Goal: Information Seeking & Learning: Find specific fact

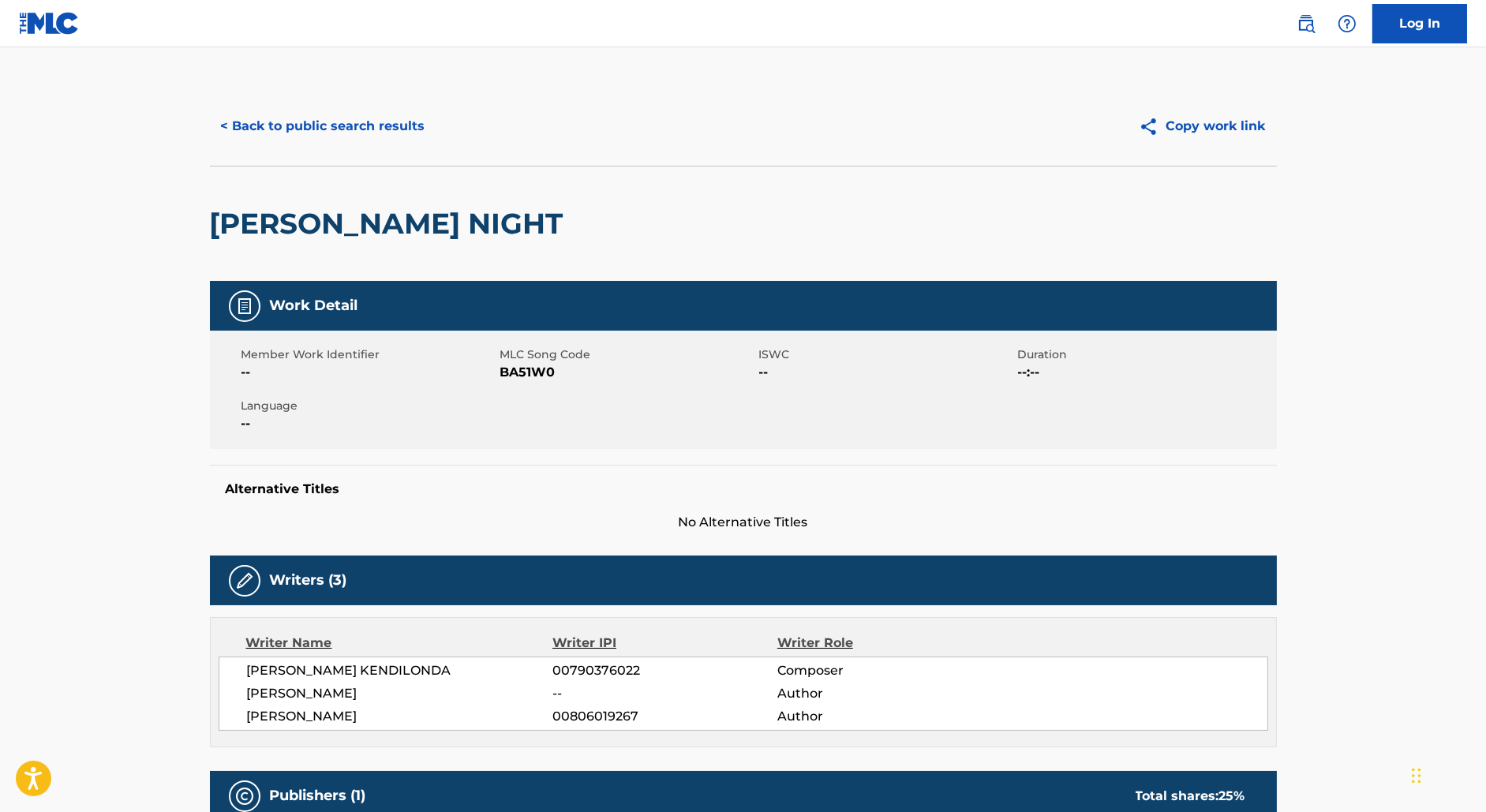
click at [321, 137] on button "< Back to public search results" at bounding box center [322, 126] width 226 height 39
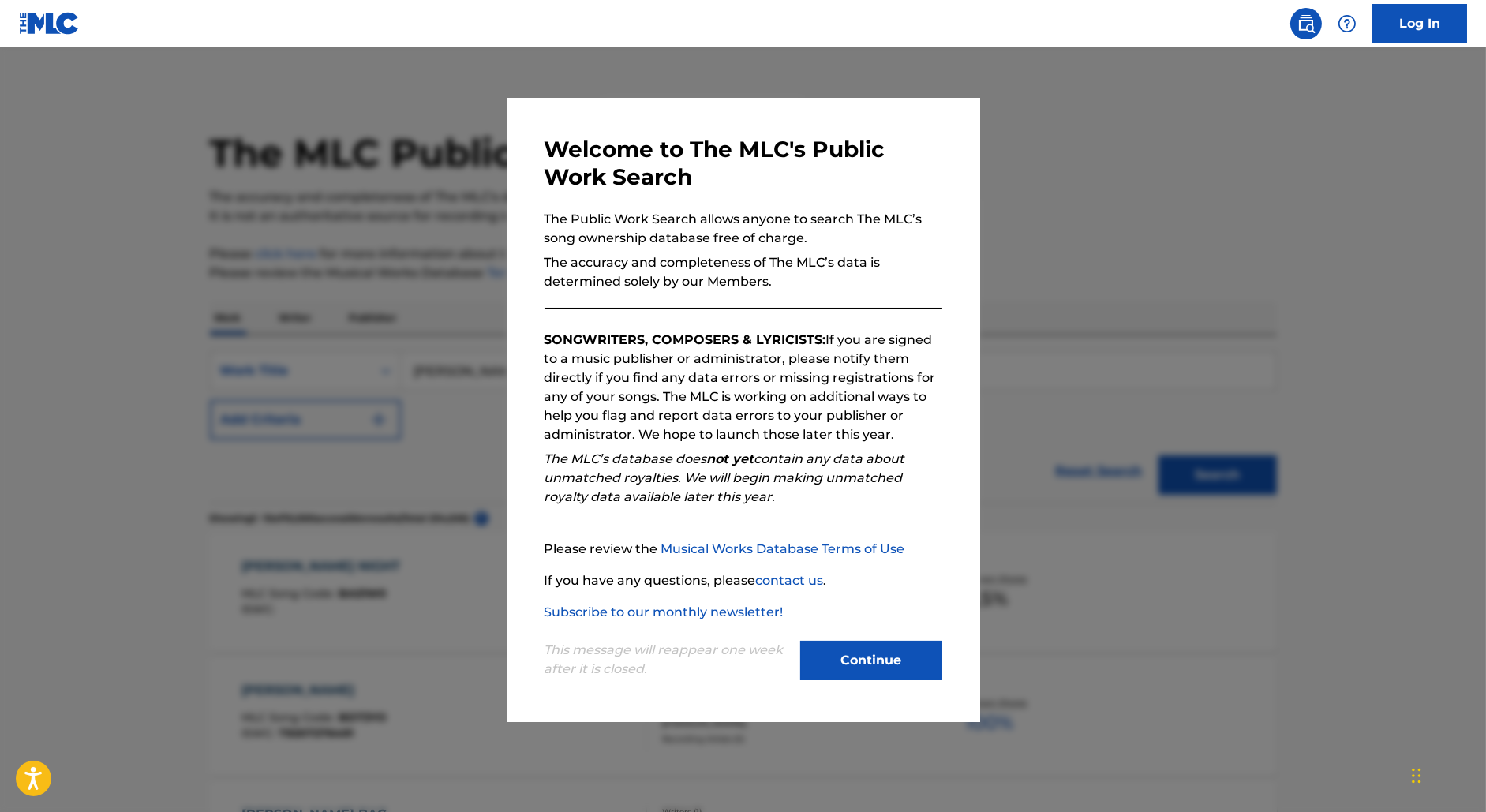
scroll to position [151, 0]
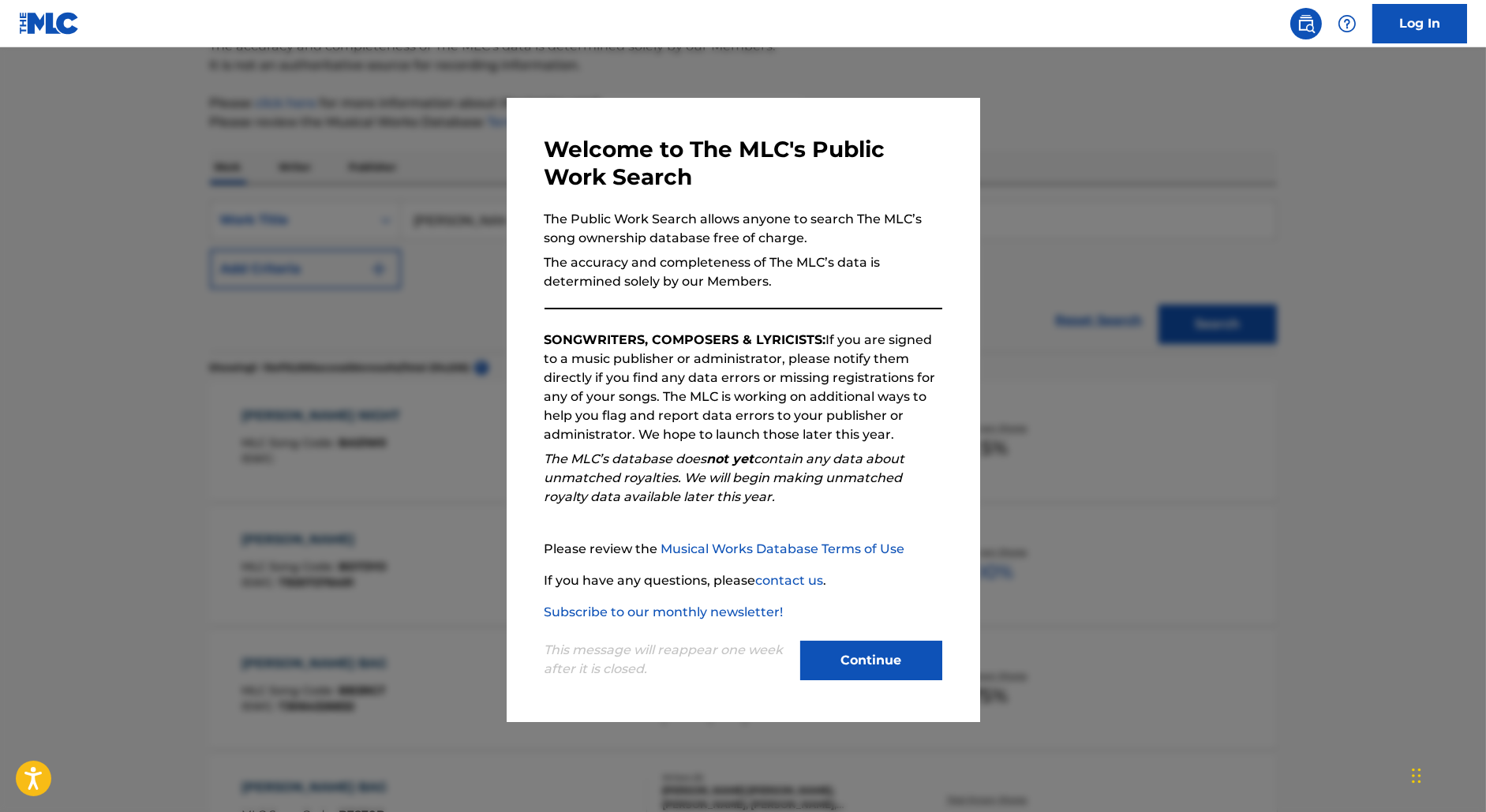
click at [1092, 226] on div at bounding box center [743, 453] width 1486 height 812
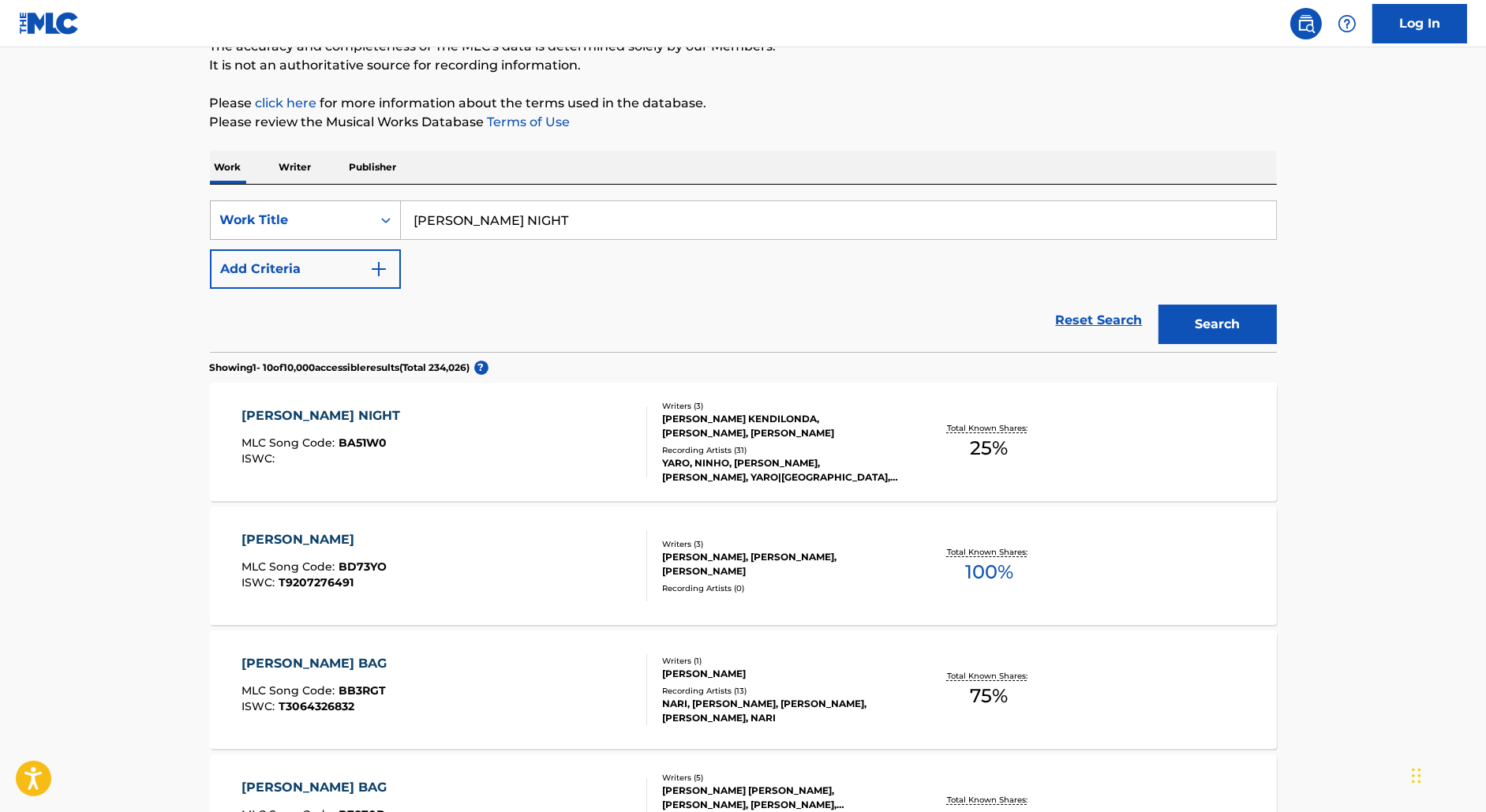
drag, startPoint x: 538, startPoint y: 232, endPoint x: 385, endPoint y: 211, distance: 154.4
click at [385, 211] on div "SearchWithCriteriae44a071a-cca6-496c-8bd8-2c7cfda8bd30 Work Title [PERSON_NAME]…" at bounding box center [743, 219] width 1067 height 39
paste input "ACK TO THE BASICS"
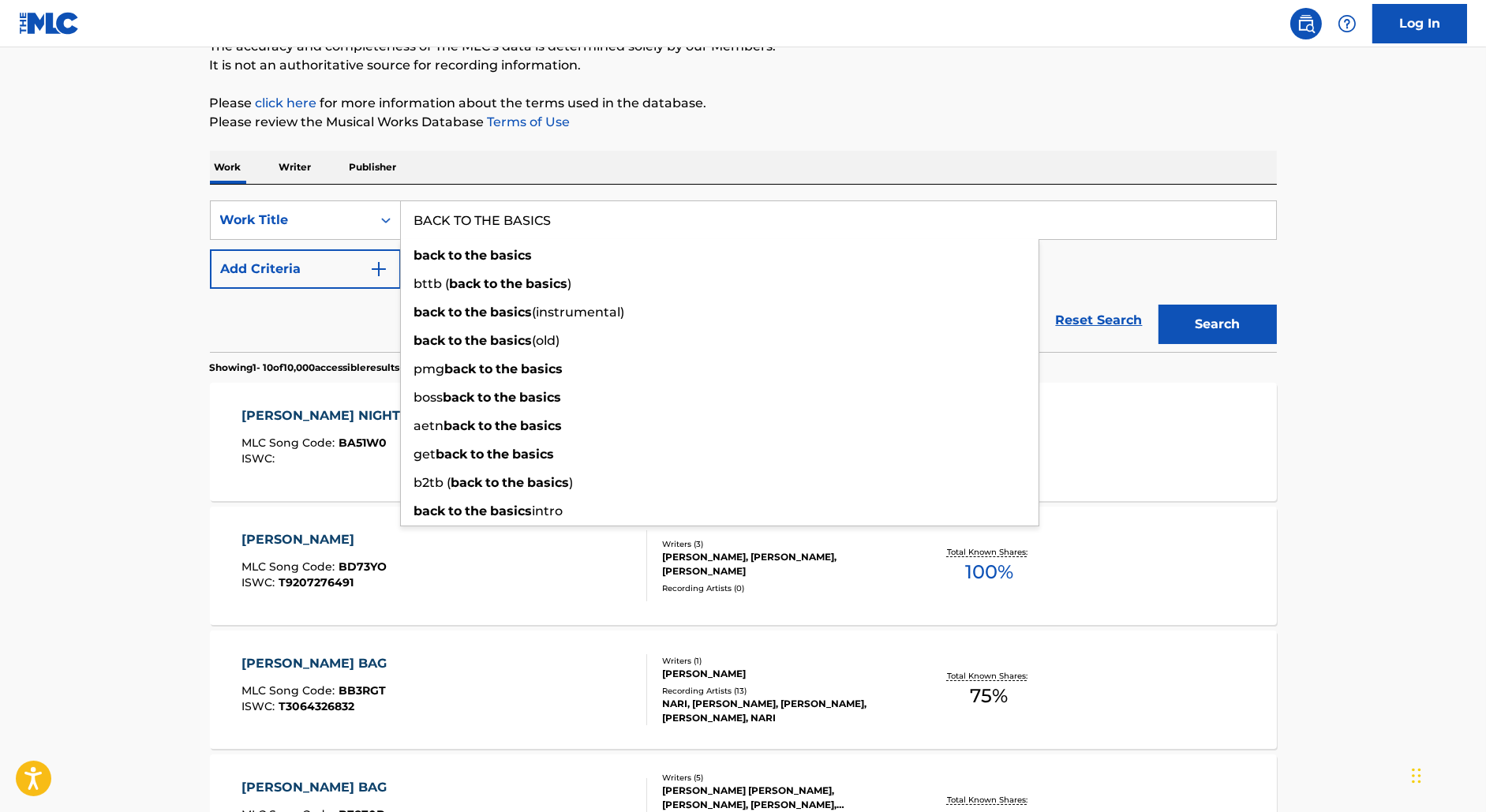
type input "BACK TO THE BASICS"
click at [307, 272] on button "Add Criteria" at bounding box center [305, 269] width 191 height 39
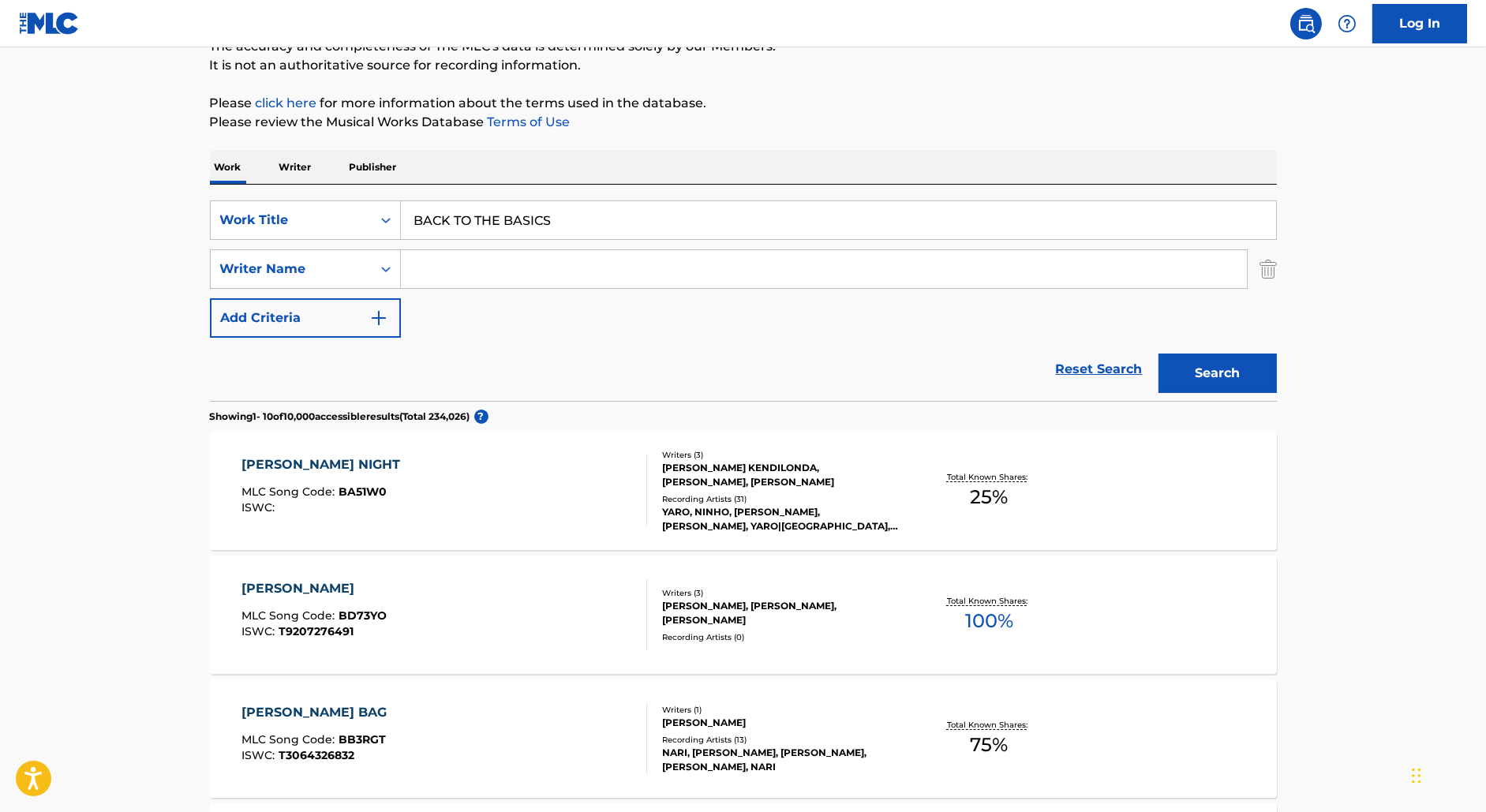
click at [498, 265] on input "Search Form" at bounding box center [823, 269] width 846 height 38
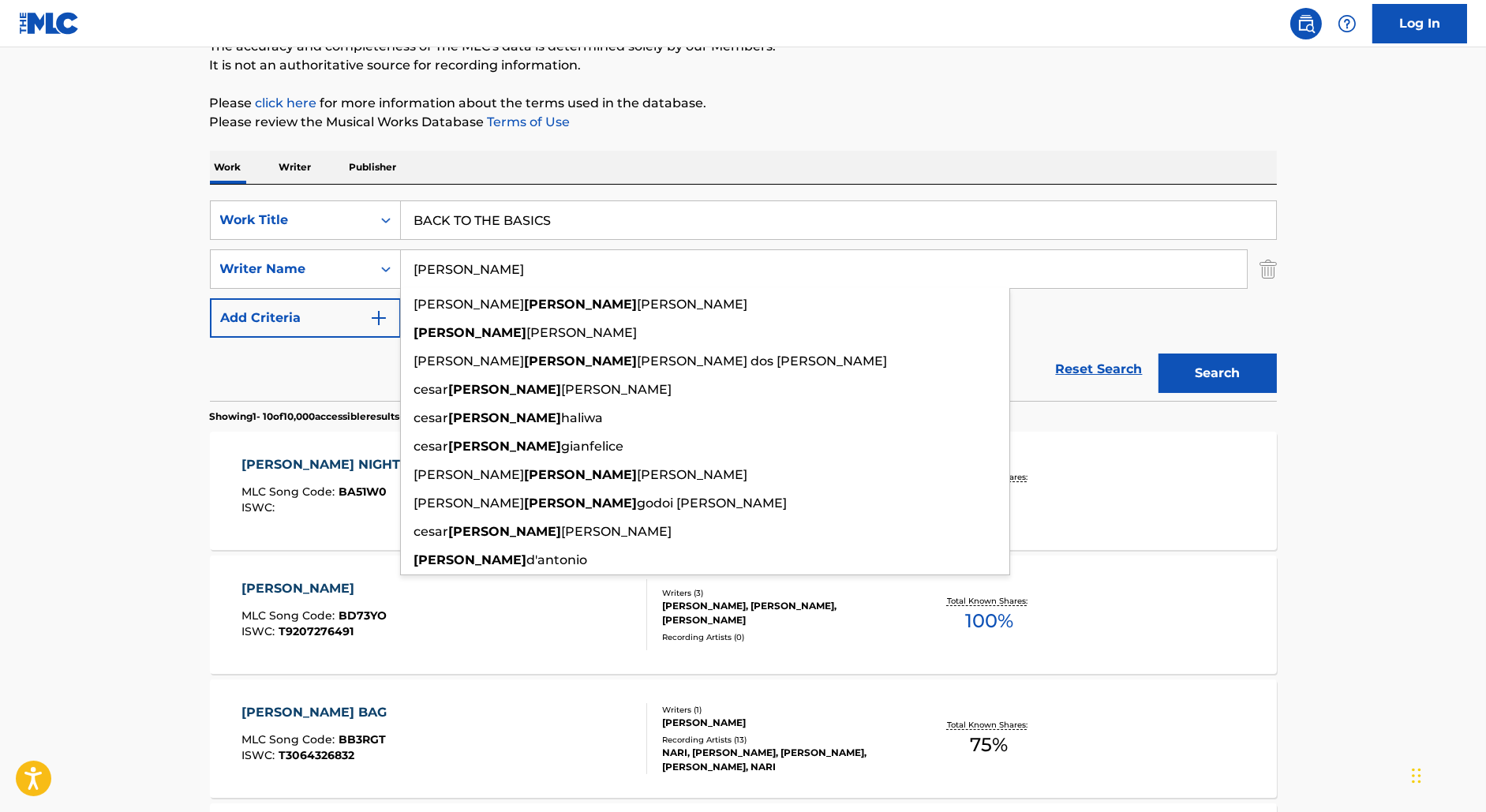
type input "[PERSON_NAME]"
click at [1159, 354] on button "Search" at bounding box center [1218, 373] width 119 height 39
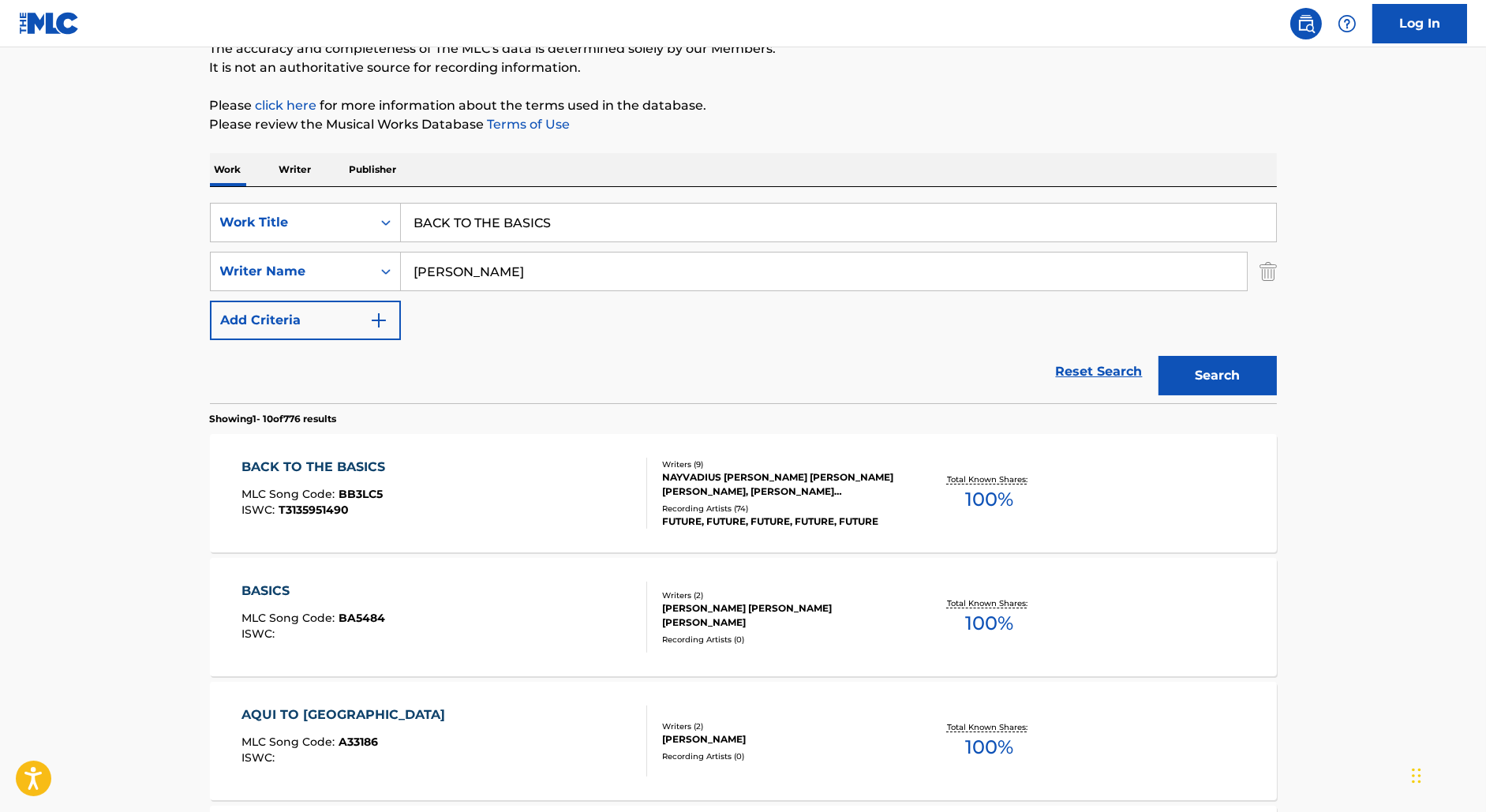
scroll to position [156, 0]
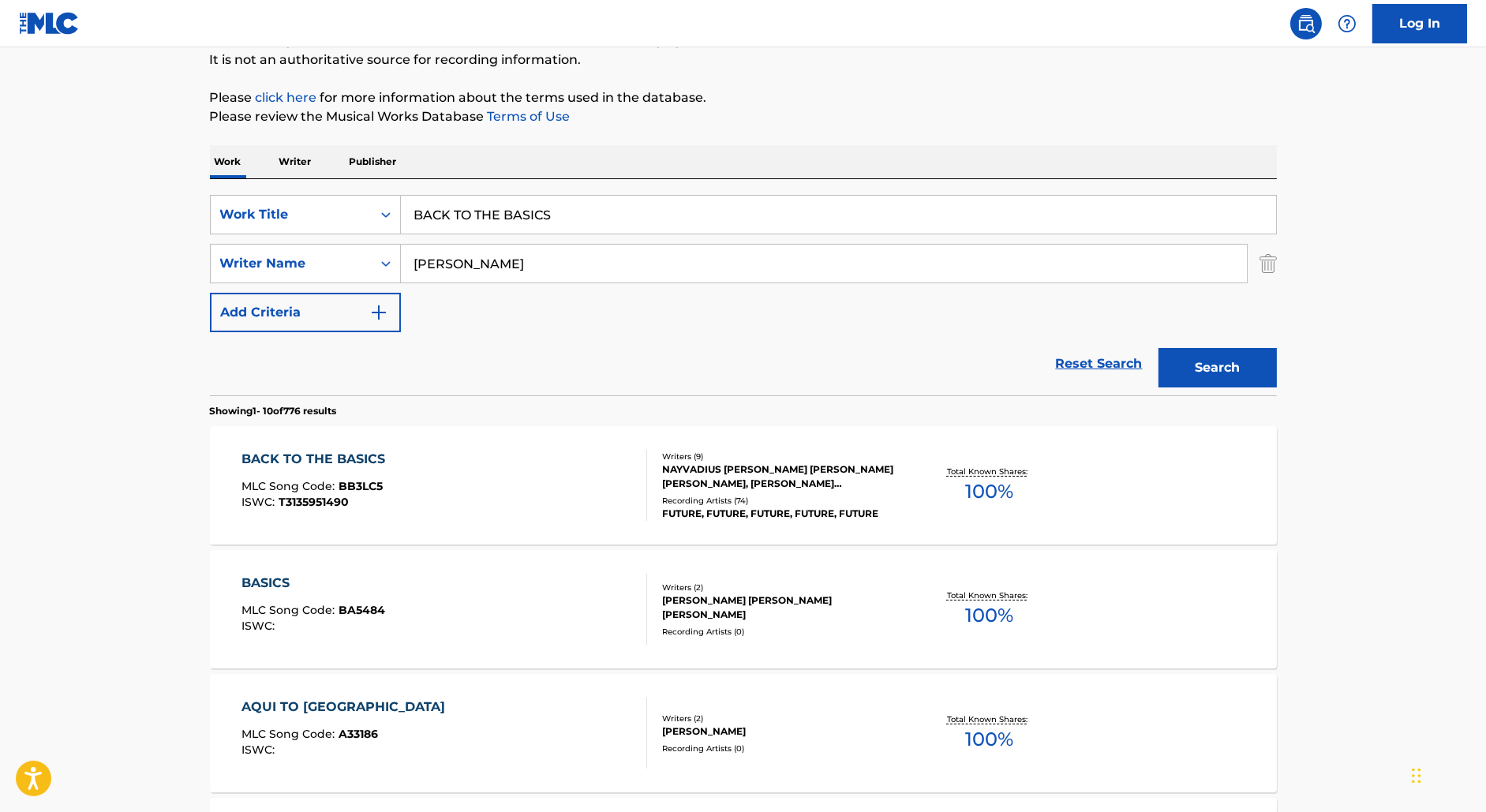
click at [537, 494] on div "BACK TO THE BASICS MLC Song Code : BB3LC5 ISWC : T3135951490" at bounding box center [444, 485] width 406 height 71
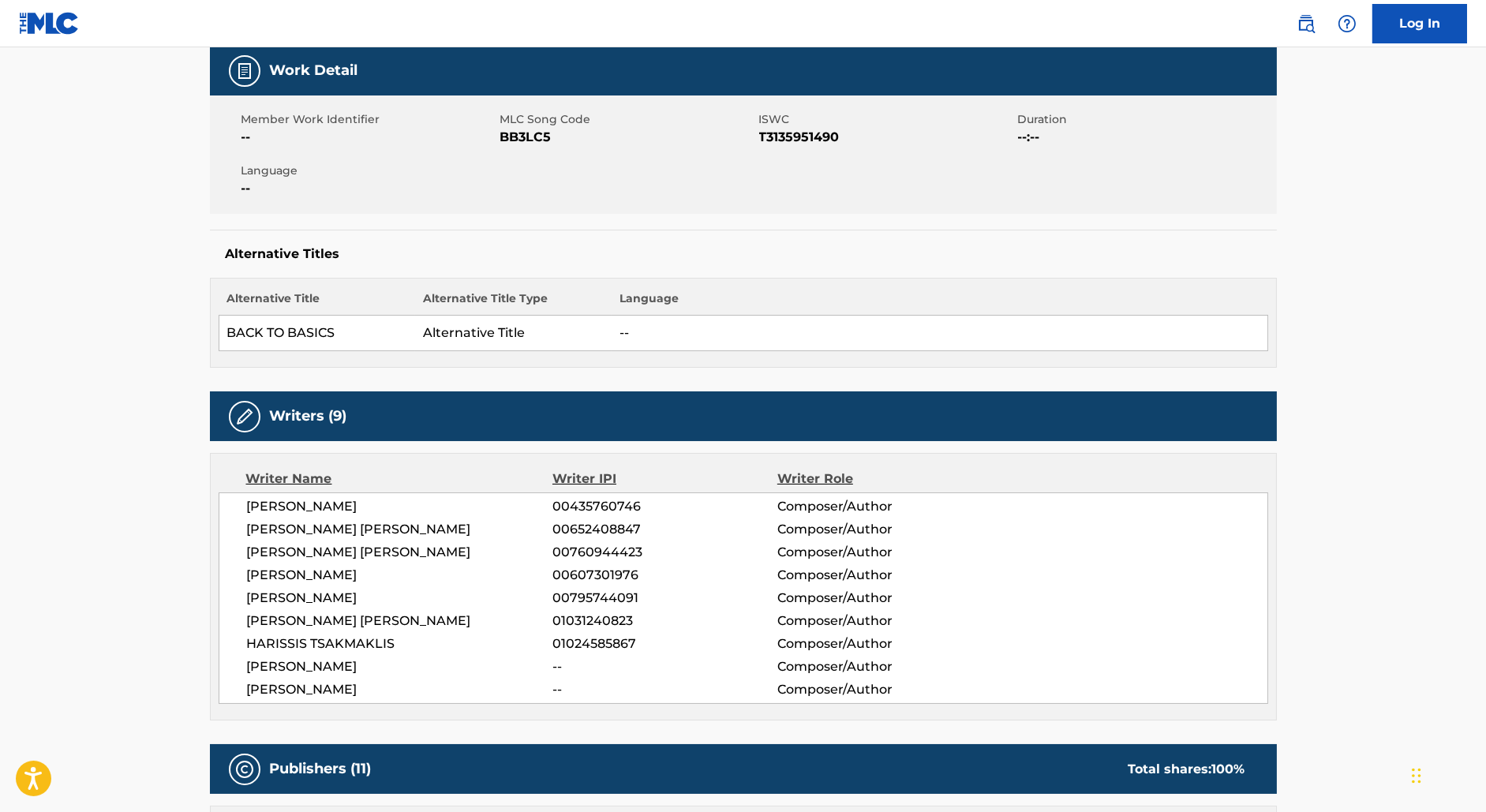
scroll to position [239, 0]
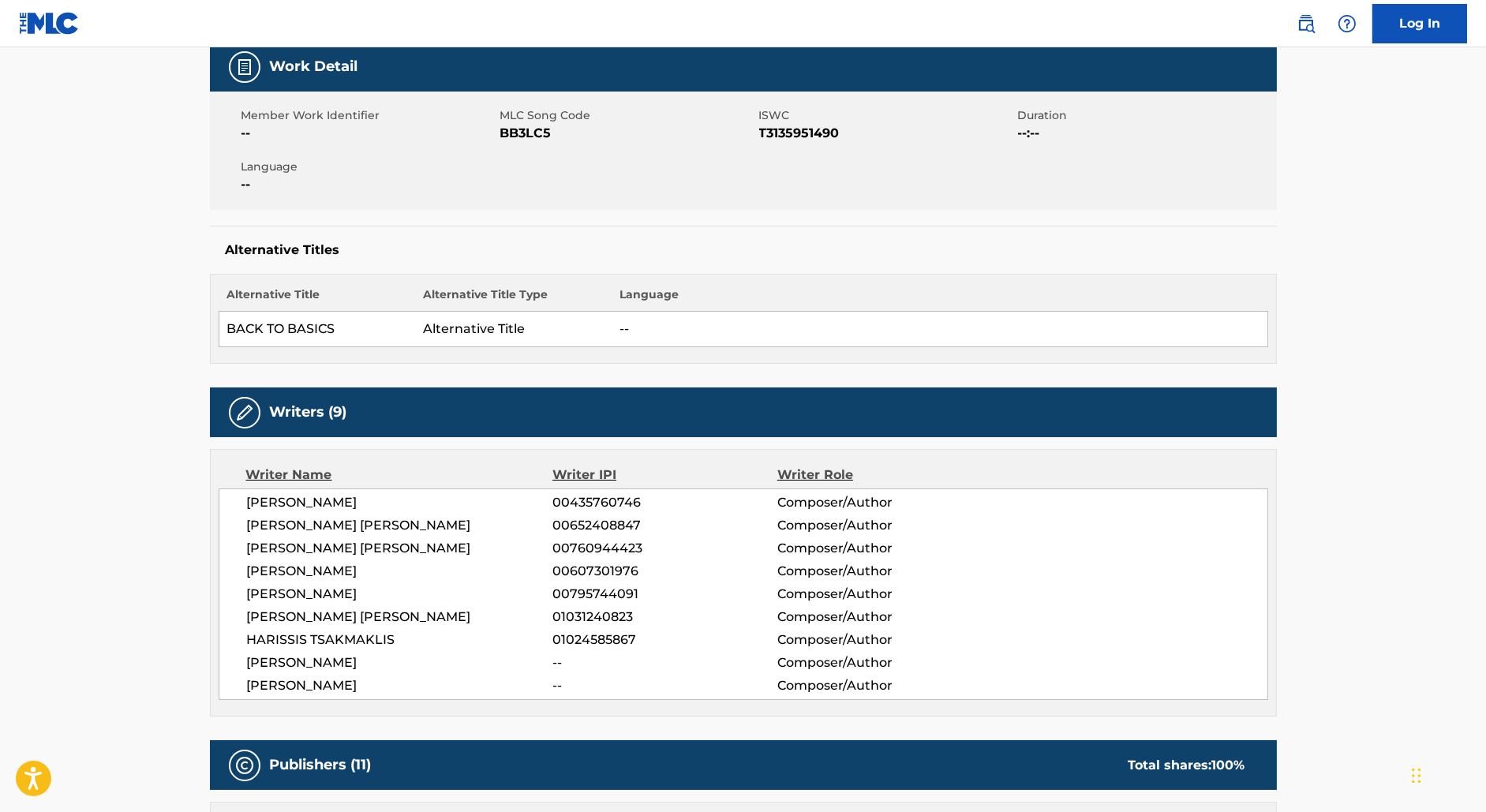
click at [447, 630] on span "HARISSIS TSAKMAKLIS" at bounding box center [400, 639] width 306 height 19
drag, startPoint x: 560, startPoint y: 614, endPoint x: 701, endPoint y: 614, distance: 141.0
click at [701, 614] on span "01031240823" at bounding box center [665, 617] width 224 height 19
copy span "1031240823"
drag, startPoint x: 484, startPoint y: 612, endPoint x: 230, endPoint y: 612, distance: 254.0
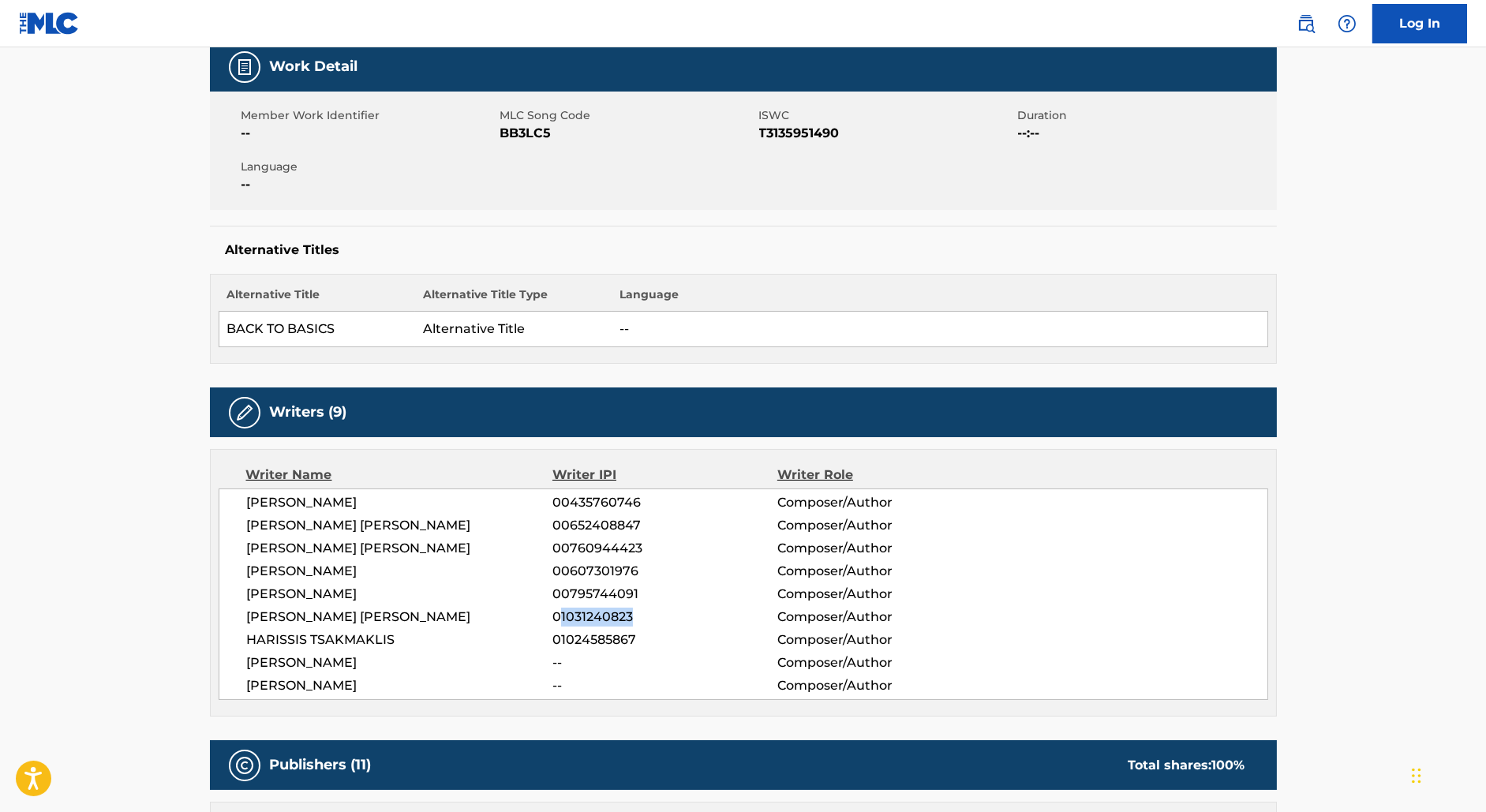
click at [230, 612] on div "[PERSON_NAME] 00435760746 Composer/Author [PERSON_NAME] [PERSON_NAME] 006524088…" at bounding box center [743, 593] width 1049 height 211
copy span "[PERSON_NAME] [PERSON_NAME]"
